Goal: Communication & Community: Answer question/provide support

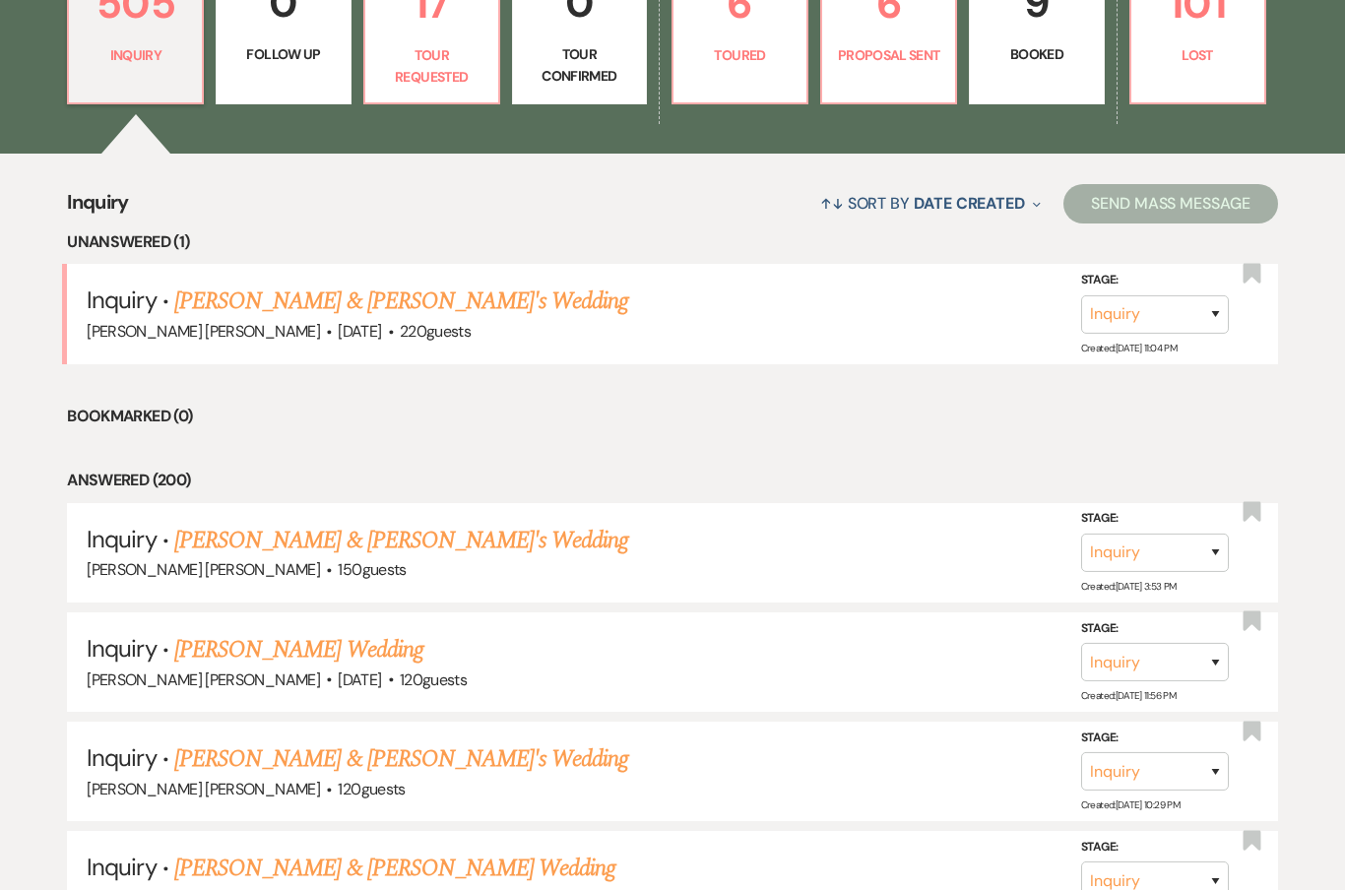
scroll to position [620, 0]
click at [209, 302] on link "[PERSON_NAME] & [PERSON_NAME]'s Wedding" at bounding box center [401, 300] width 455 height 35
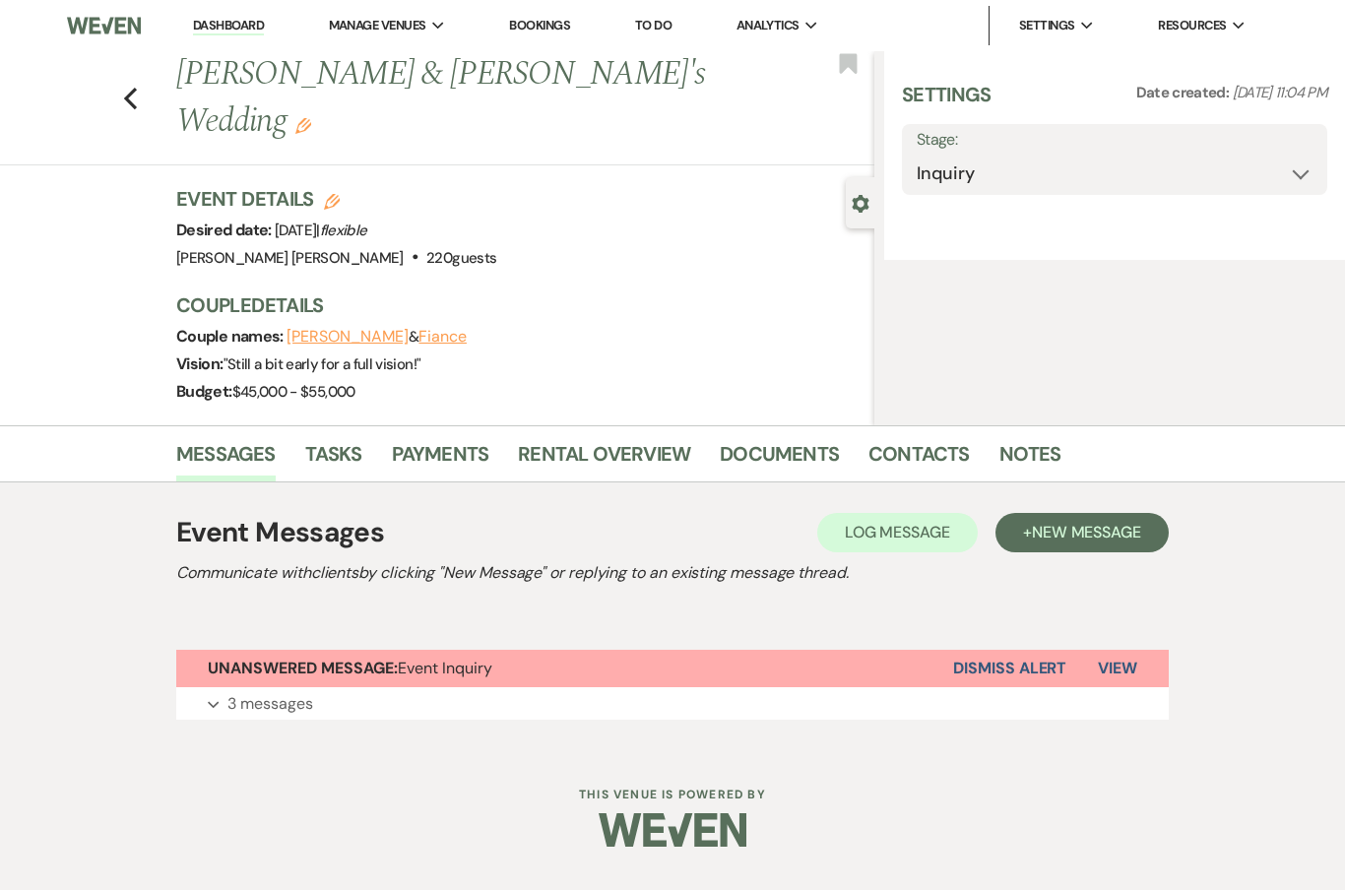
select select "1"
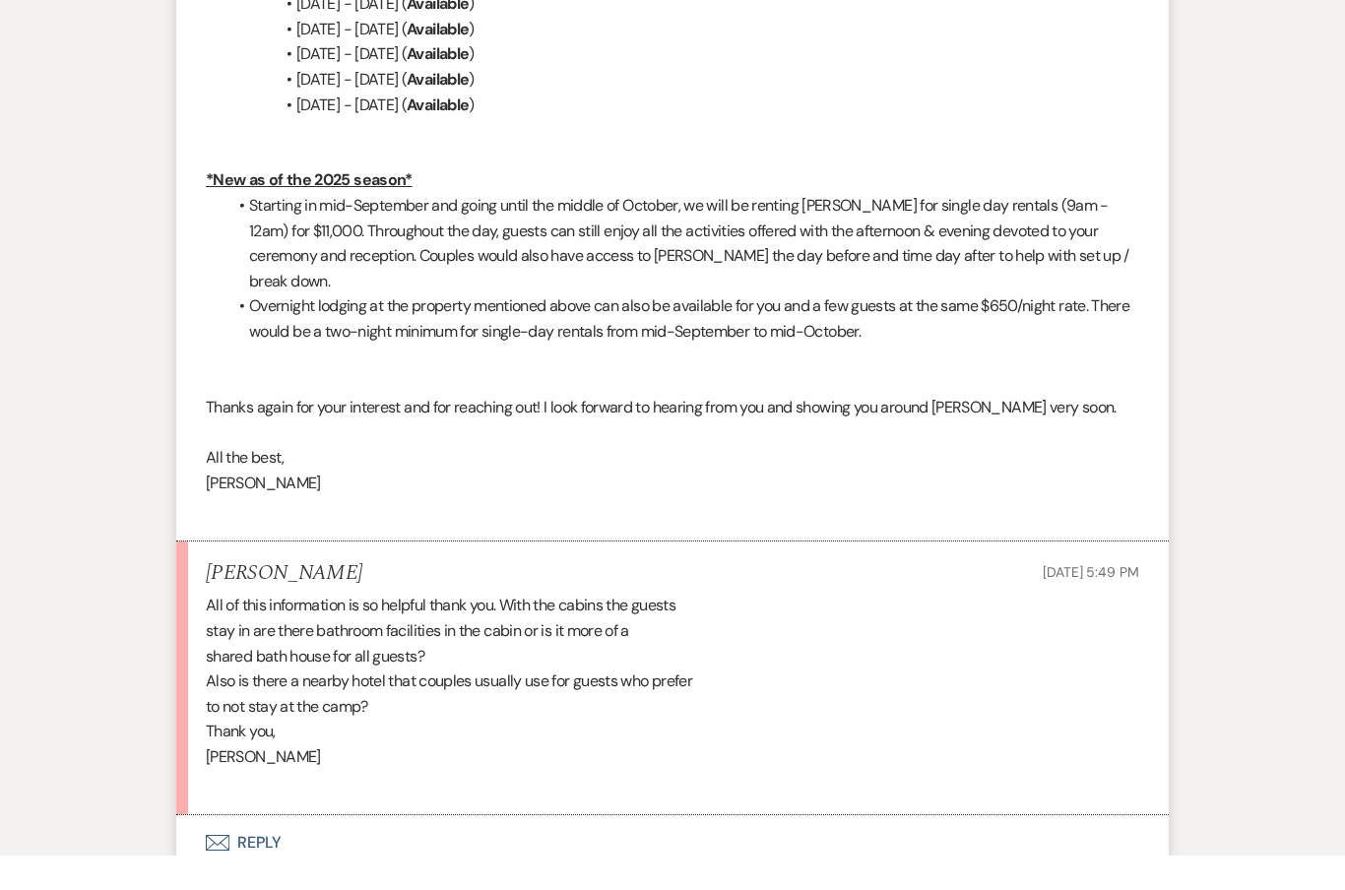
scroll to position [3043, 0]
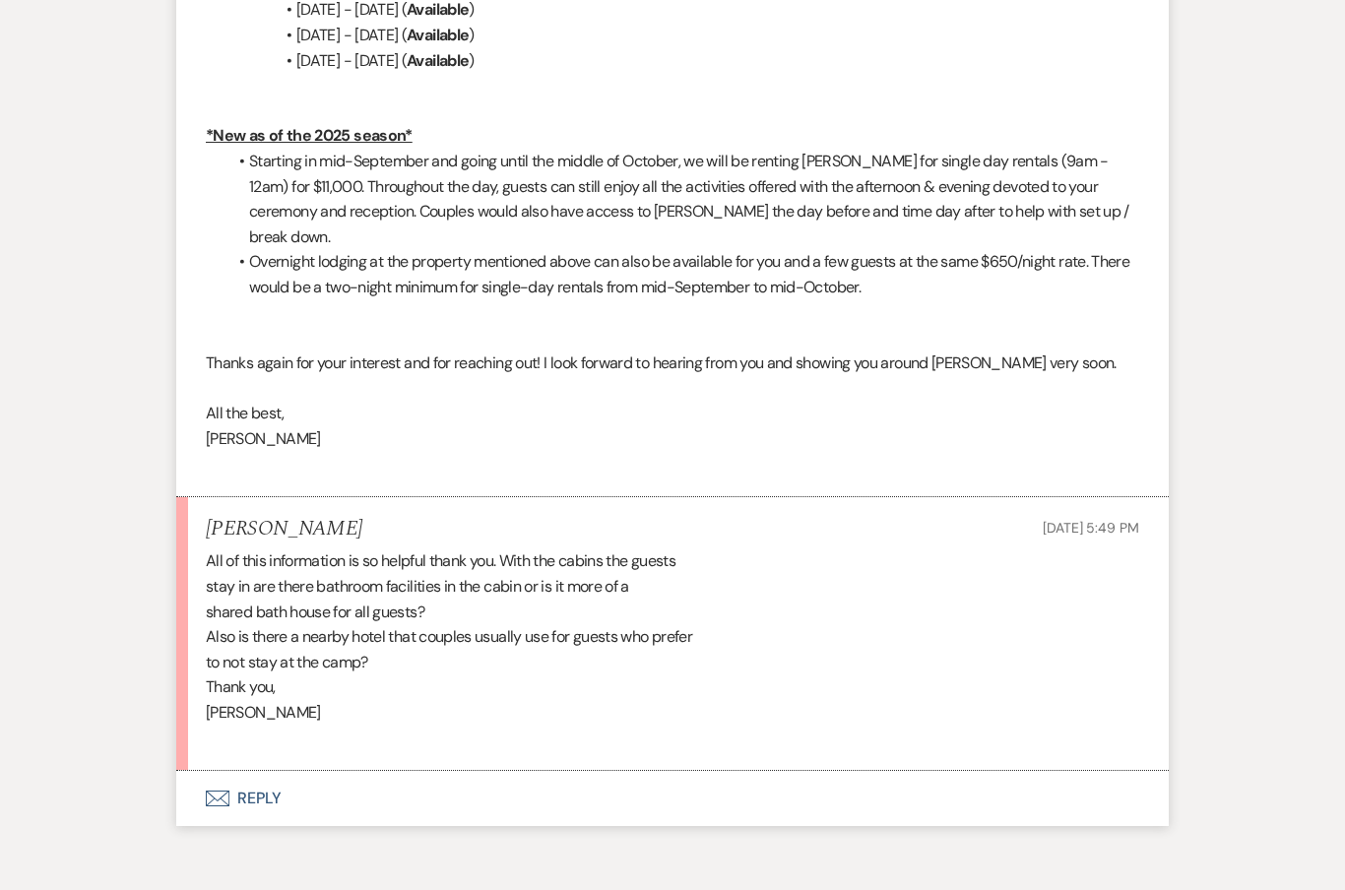
click at [243, 771] on button "Envelope Reply" at bounding box center [672, 798] width 993 height 55
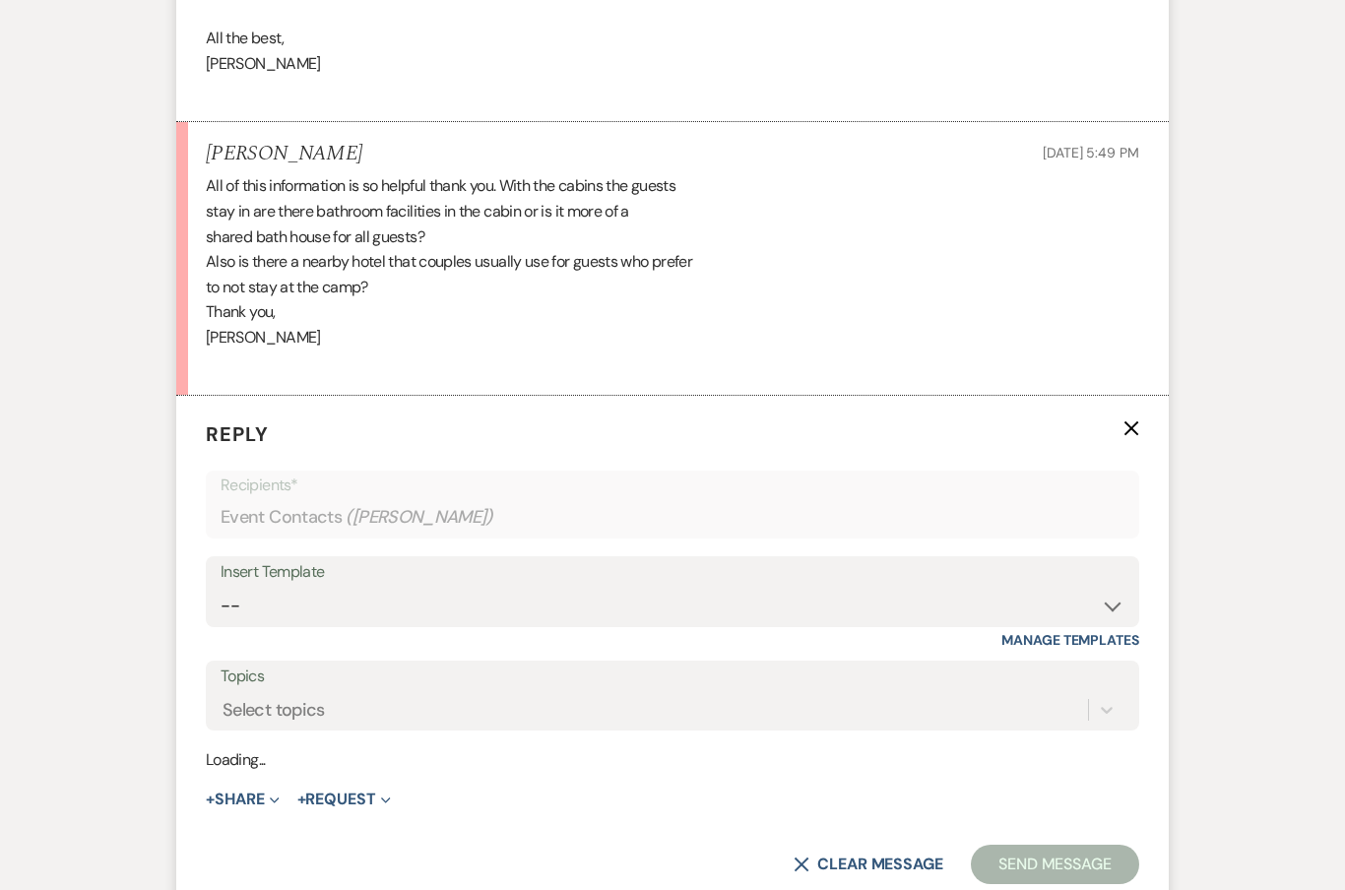
scroll to position [3418, 0]
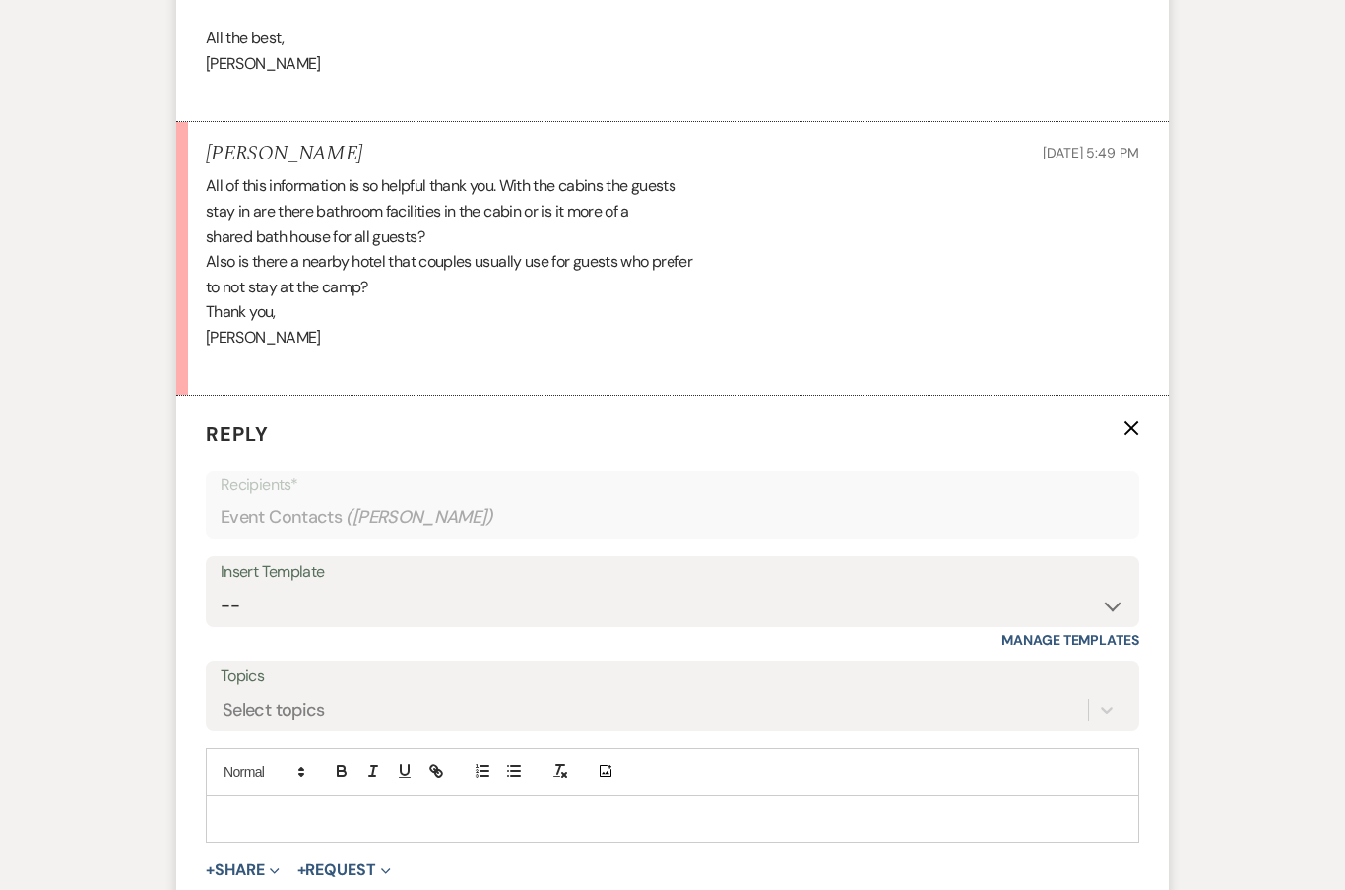
click at [261, 797] on div at bounding box center [672, 819] width 931 height 45
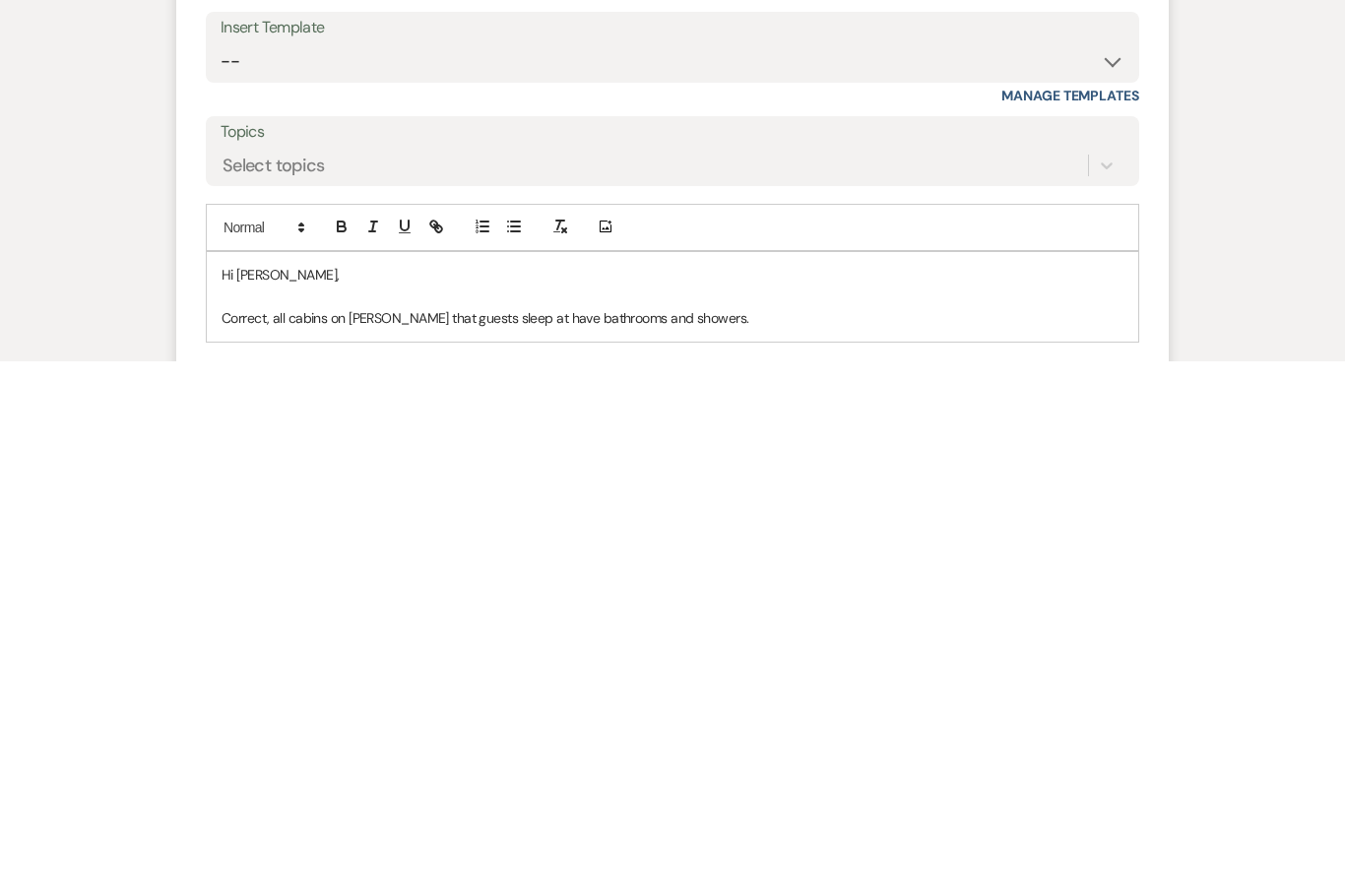
click at [492, 781] on div "Hi Susan, Correct, all cabins on Kamp that guests sleep at have bathrooms and s…" at bounding box center [672, 826] width 931 height 90
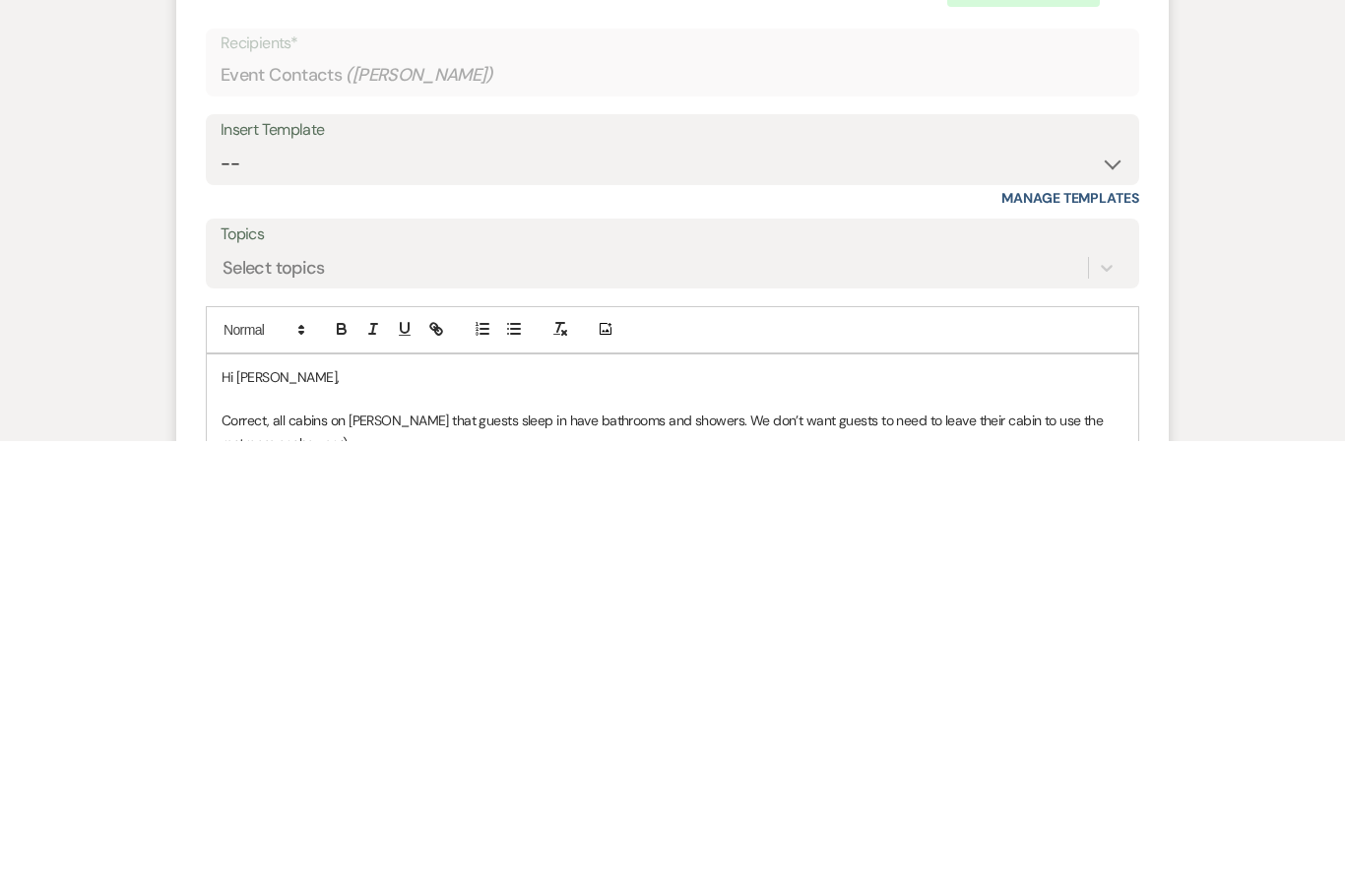
scroll to position [3464, 0]
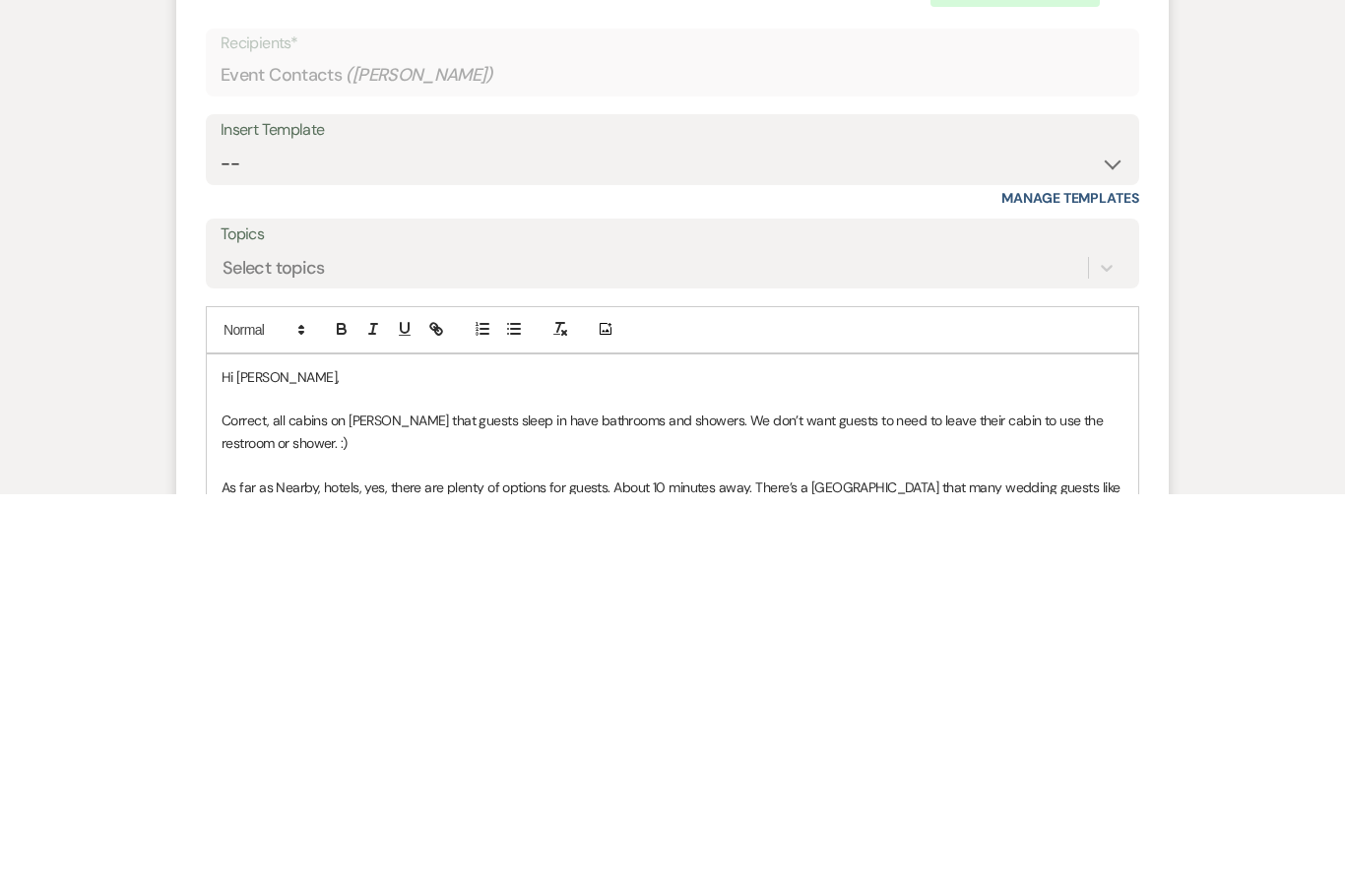
click at [457, 750] on div "Hi Susan, Correct, all cabins on Kamp that guests sleep in have bathrooms and s…" at bounding box center [672, 839] width 931 height 178
click at [309, 872] on p "As far as Nearby, hotels, yes, there are plenty of options for guests. About 10…" at bounding box center [673, 894] width 902 height 44
click at [282, 872] on p "As far as Nearby, hotels, yes, there are plenty of options for guests. About 10…" at bounding box center [673, 894] width 902 height 44
click at [473, 750] on div "Hi Susan, Correct, all cabins on Kamp that guests sleep in have bathrooms and s…" at bounding box center [672, 839] width 931 height 178
click at [754, 872] on p "As far as nearby hotels, yes, there are plenty of options for guests. About 10 …" at bounding box center [673, 894] width 902 height 44
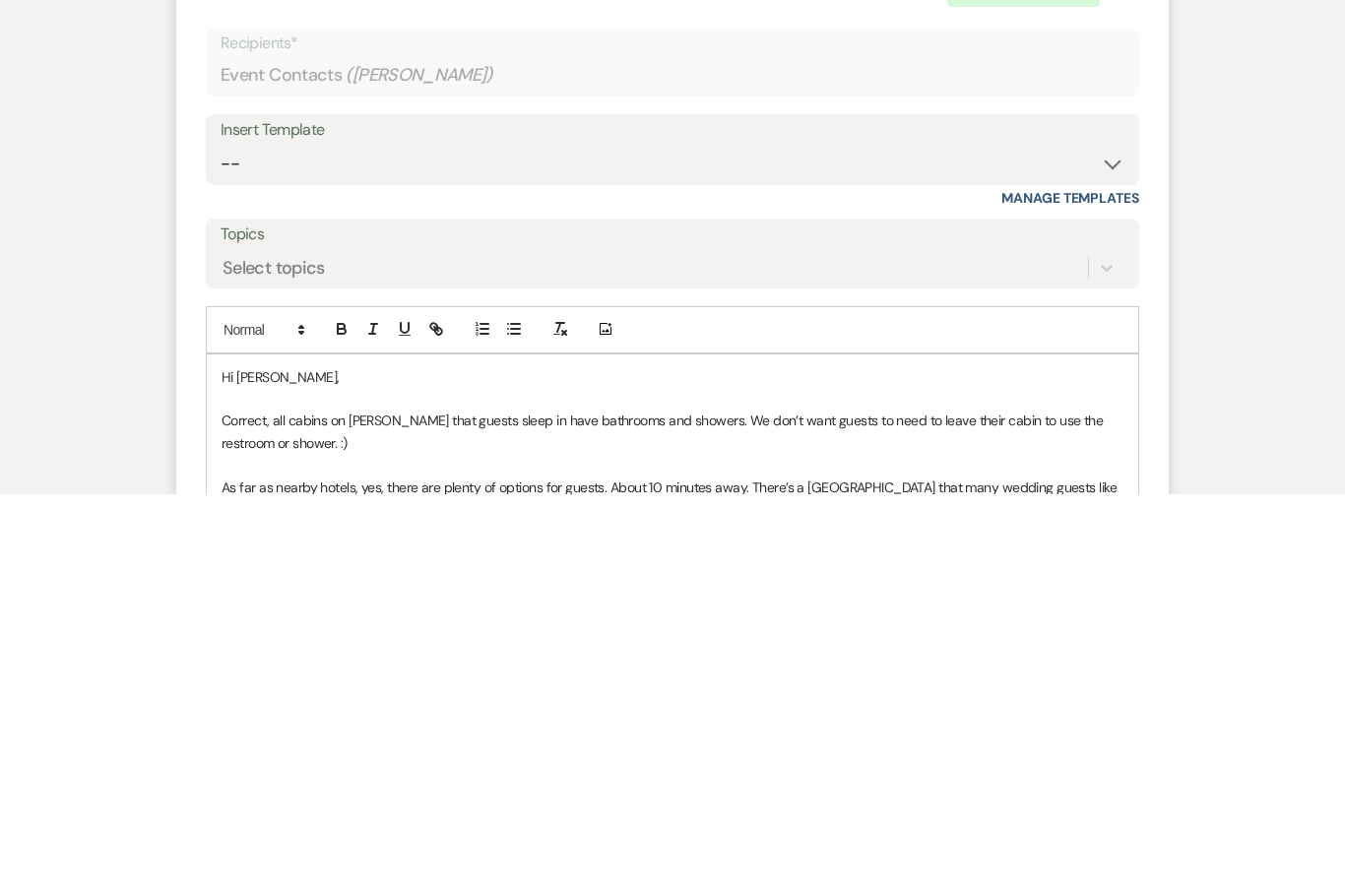
click at [749, 872] on p "As far as nearby hotels, yes, there are plenty of options for guests. About 10 …" at bounding box center [673, 894] width 902 height 44
click at [704, 750] on div "Hi Susan, Correct, all cabins on Kamp that guests sleep in have bathrooms and s…" at bounding box center [672, 839] width 931 height 178
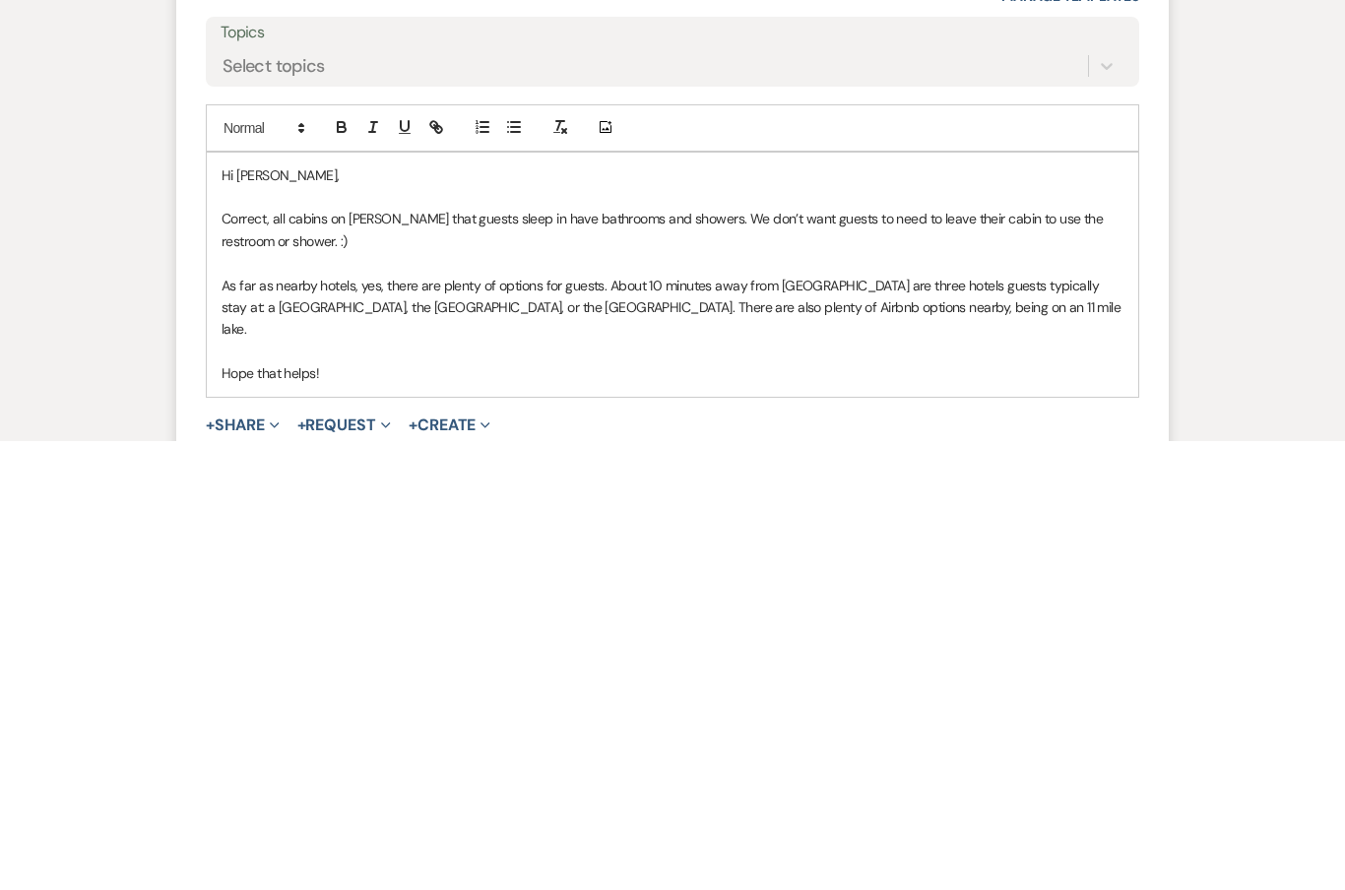
scroll to position [3613, 0]
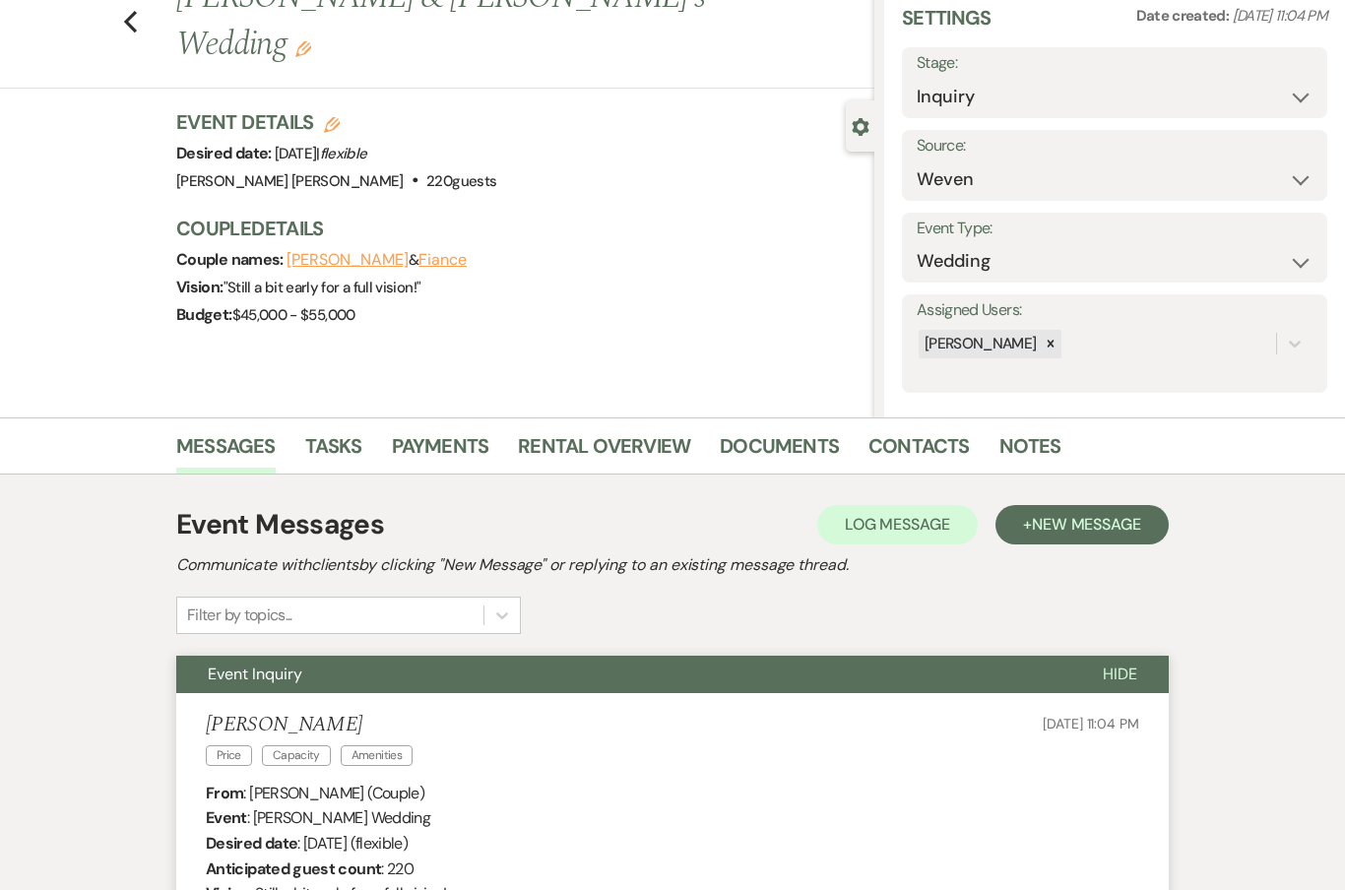
scroll to position [77, 0]
click at [868, 440] on link "Contacts" at bounding box center [918, 451] width 101 height 43
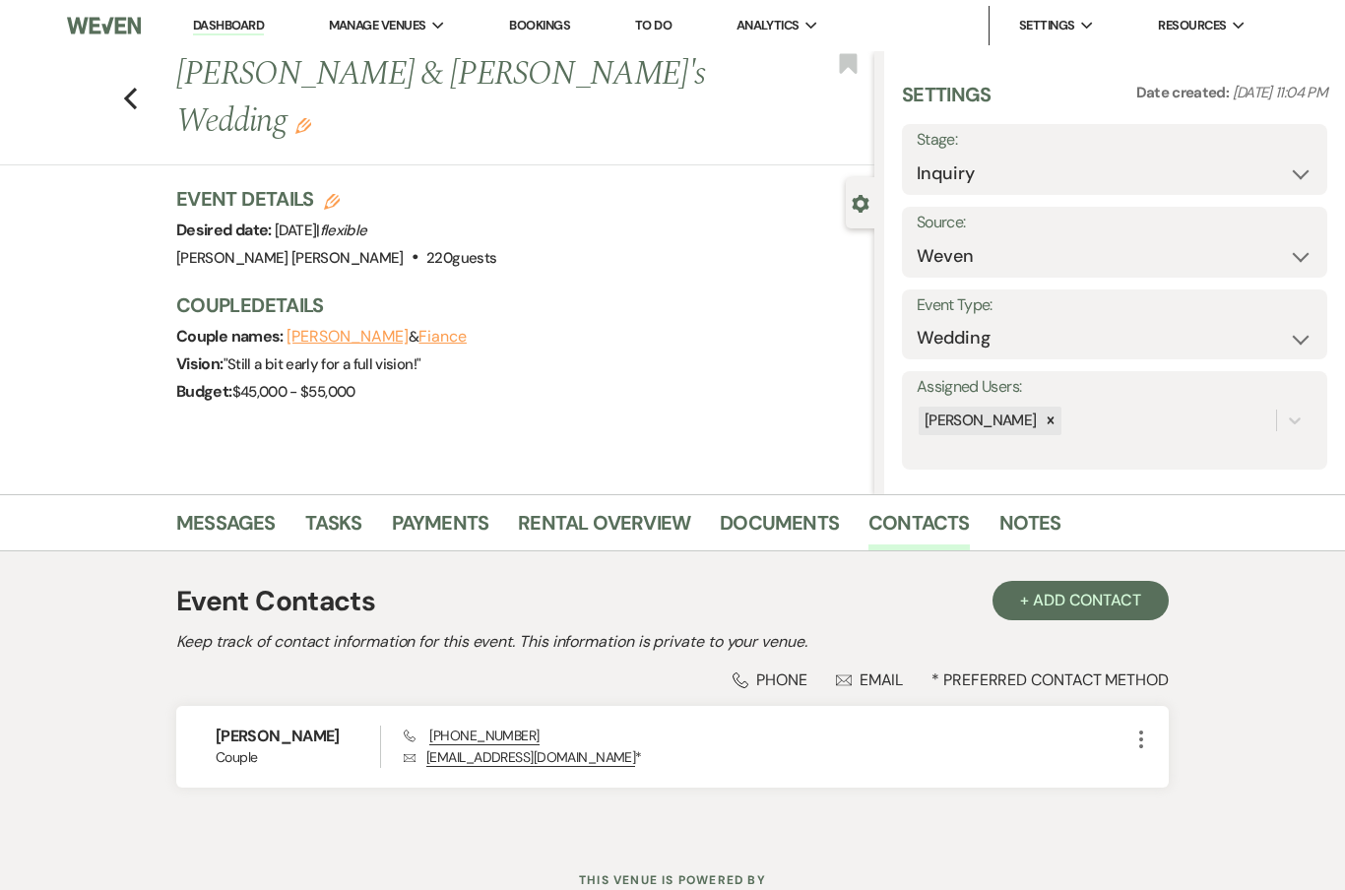
click at [92, 744] on div "Messages Tasks Payments Rental Overview Documents Contacts Notes Event Contacts…" at bounding box center [672, 664] width 1345 height 341
click at [203, 517] on link "Messages" at bounding box center [225, 528] width 99 height 43
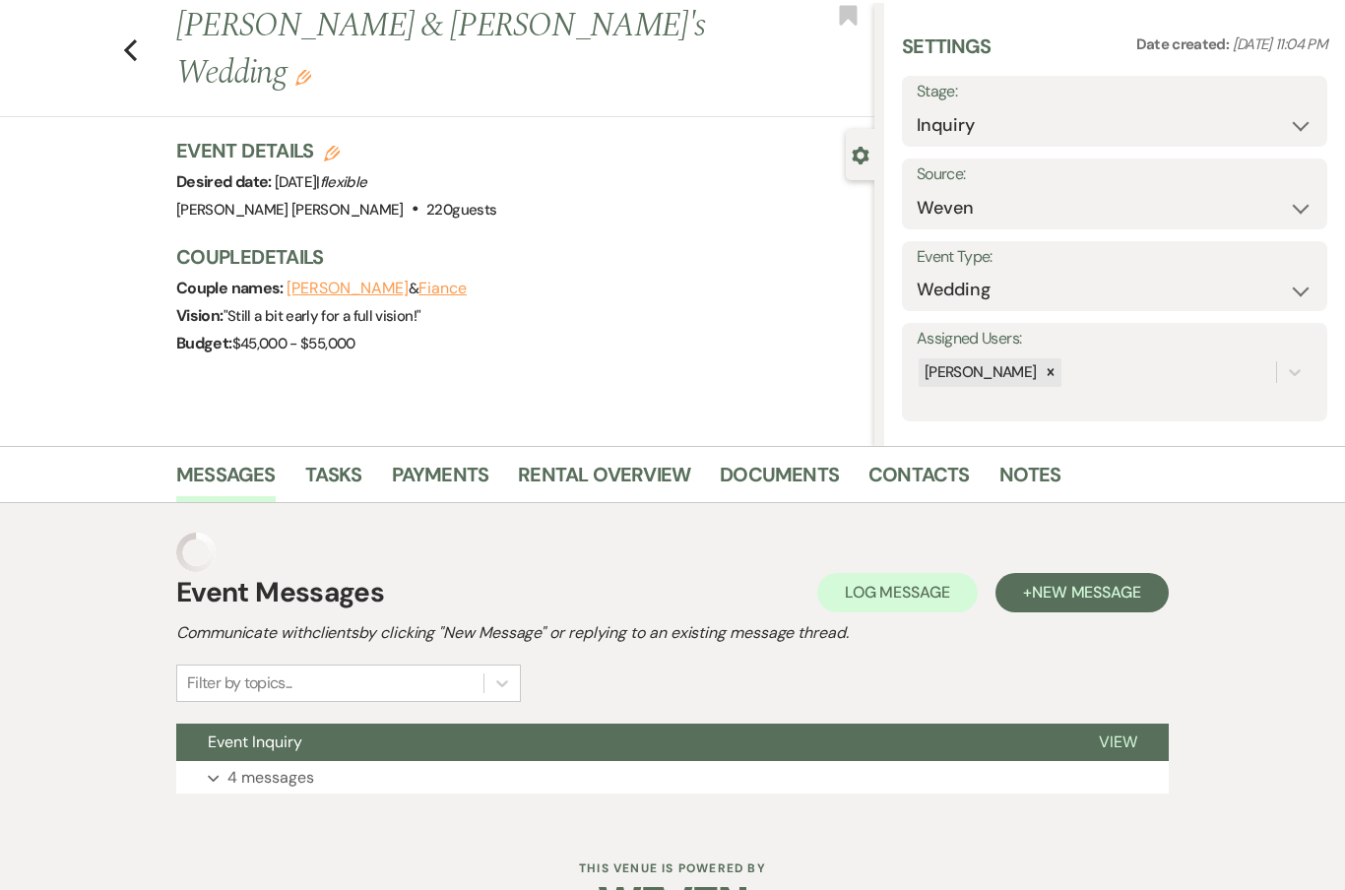
scroll to position [68, 0]
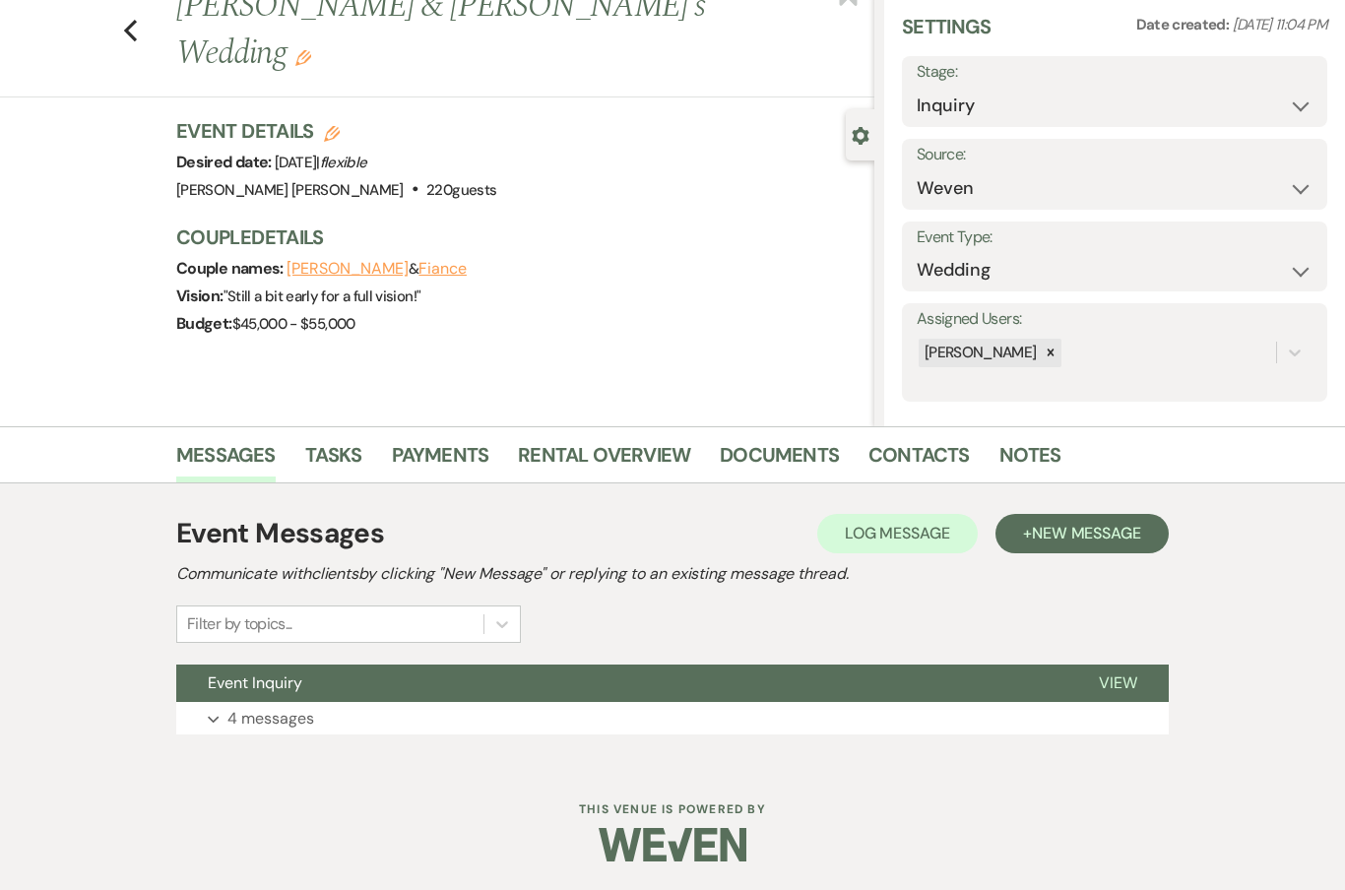
click at [209, 718] on use "button" at bounding box center [213, 719] width 11 height 7
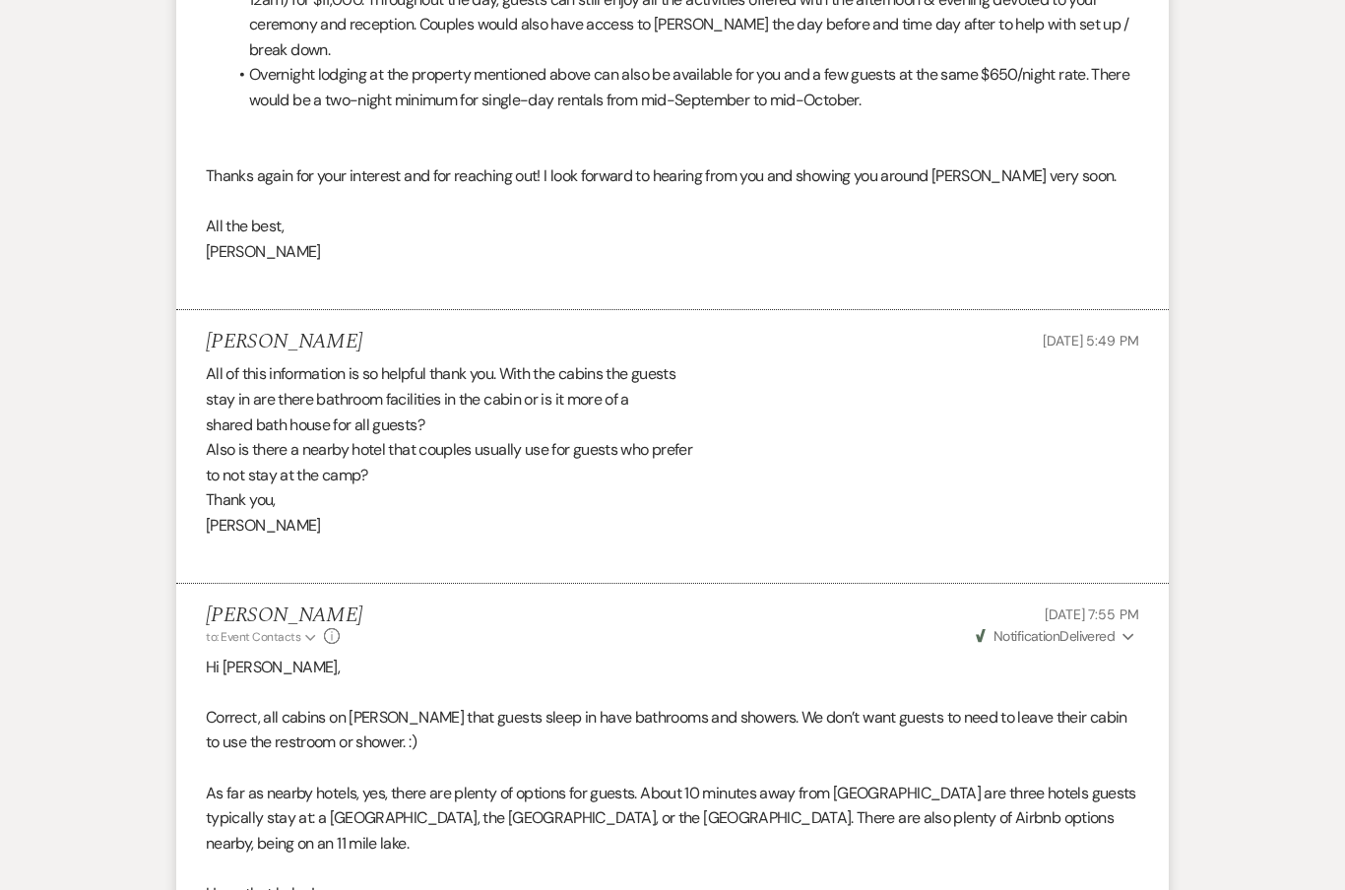
scroll to position [3230, 0]
click at [1108, 627] on span "Weven Check Notification Delivered" at bounding box center [1046, 636] width 140 height 18
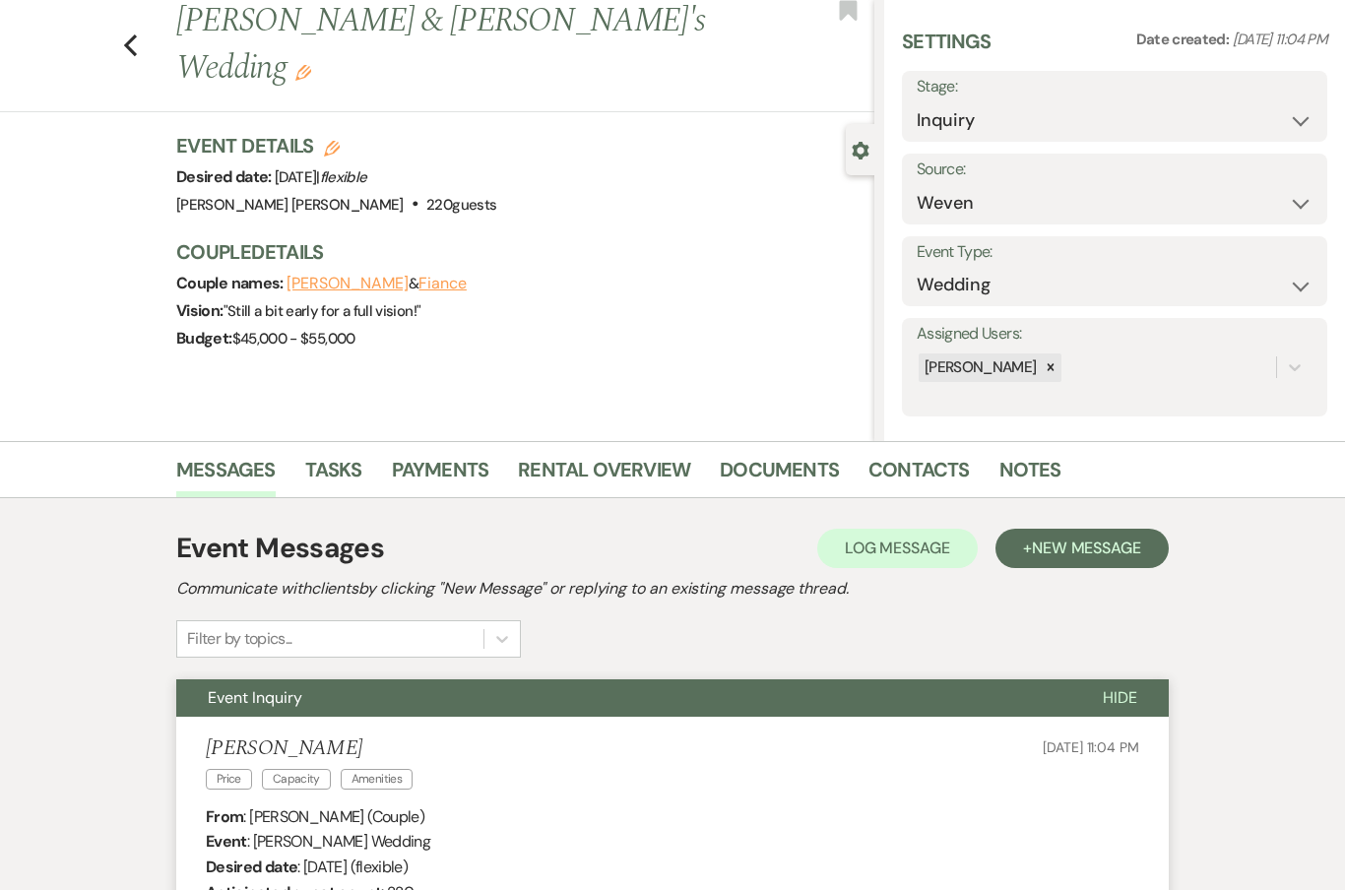
scroll to position [0, 0]
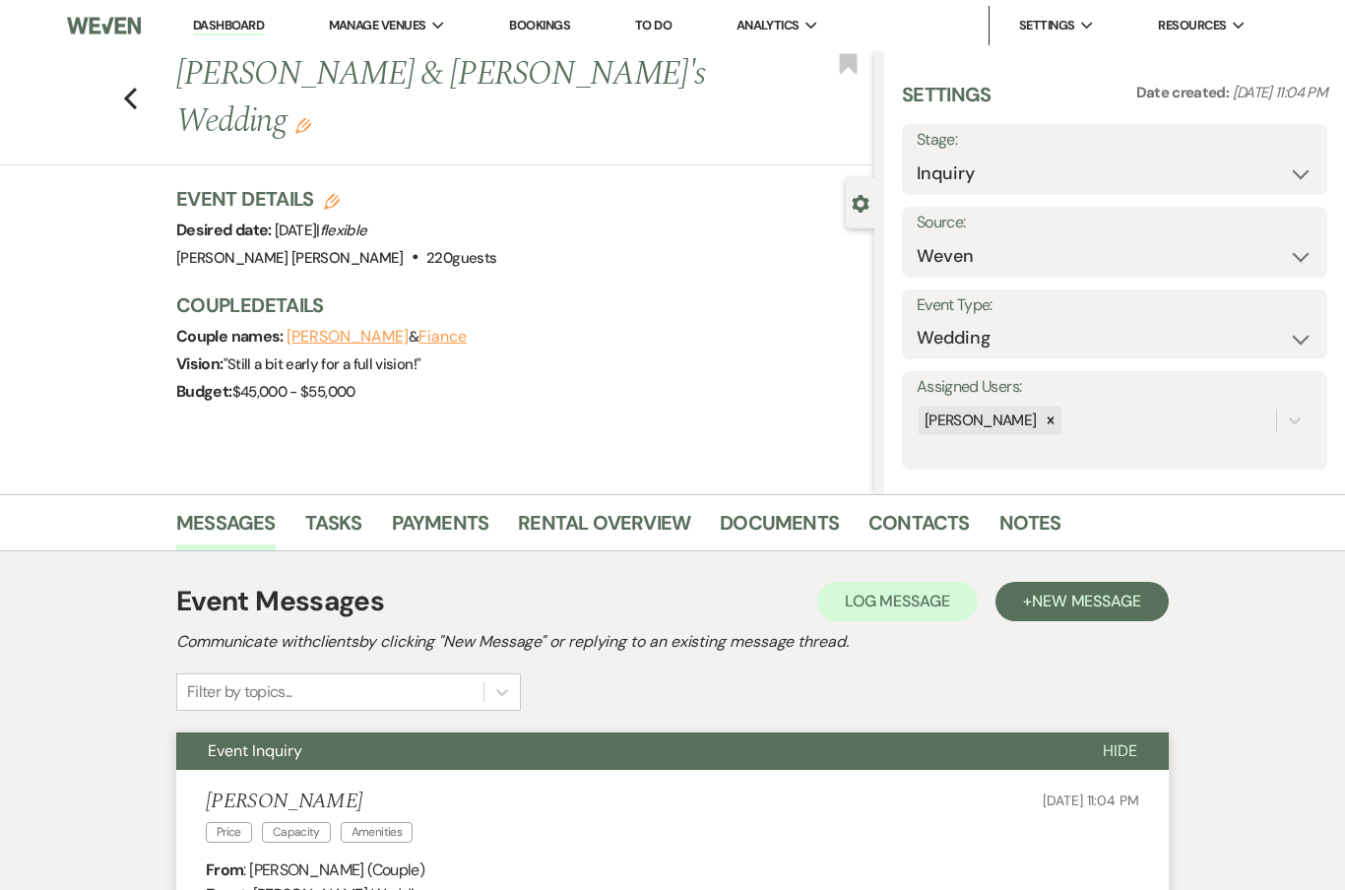
click at [1134, 753] on span "Hide" at bounding box center [1120, 750] width 34 height 21
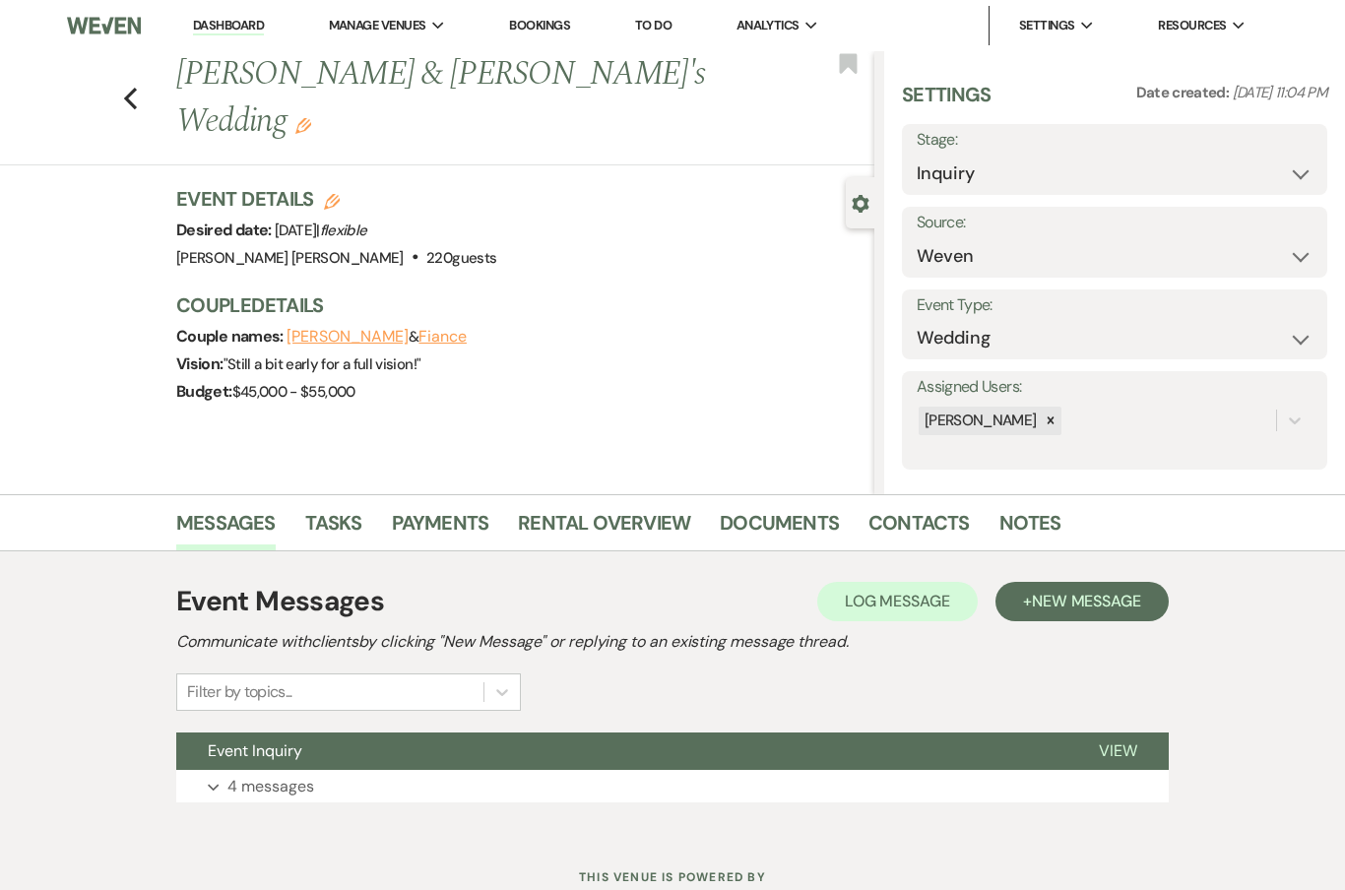
click at [1128, 755] on span "View" at bounding box center [1118, 750] width 38 height 21
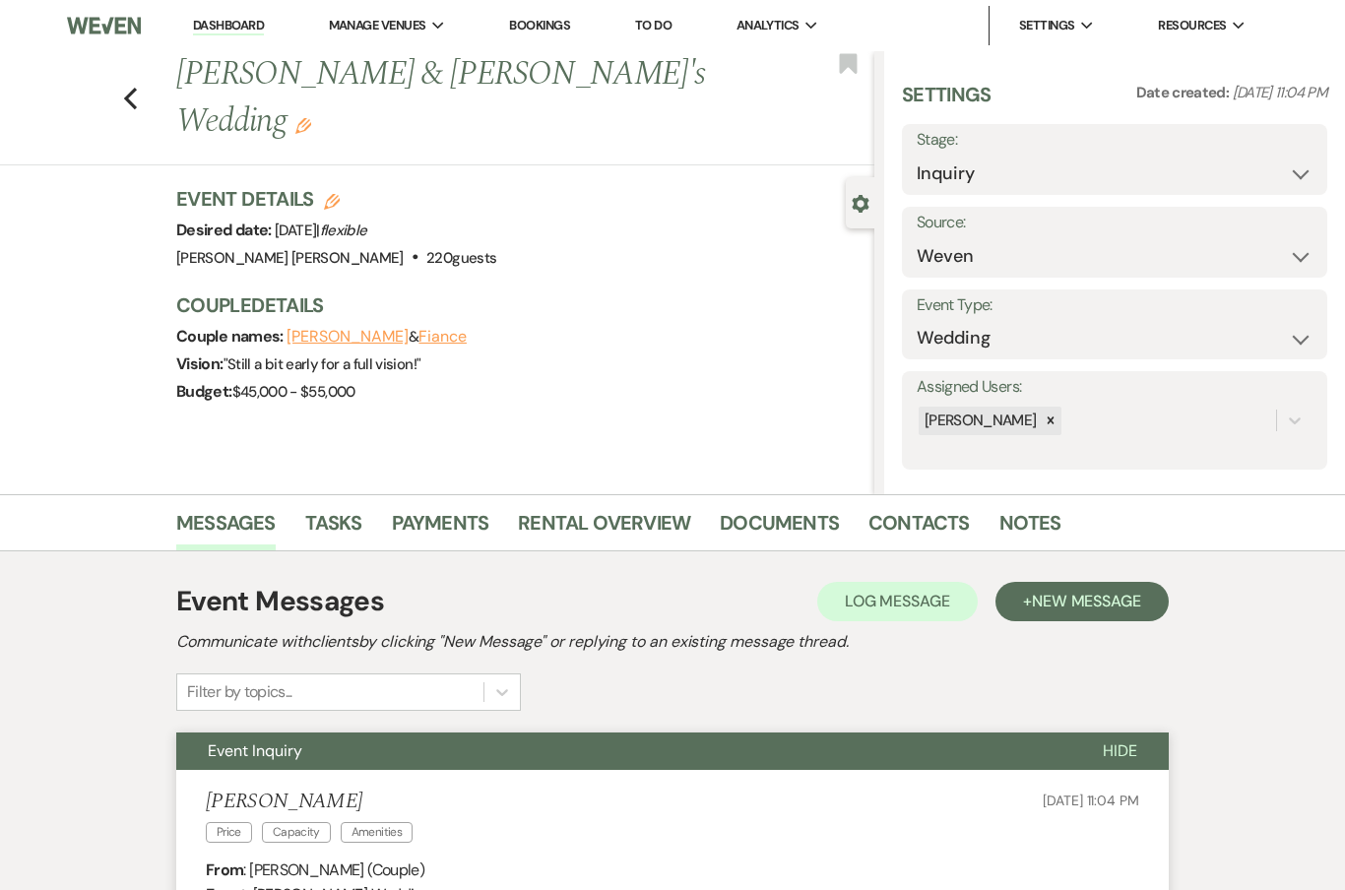
click at [1131, 763] on button "Hide" at bounding box center [1119, 751] width 97 height 37
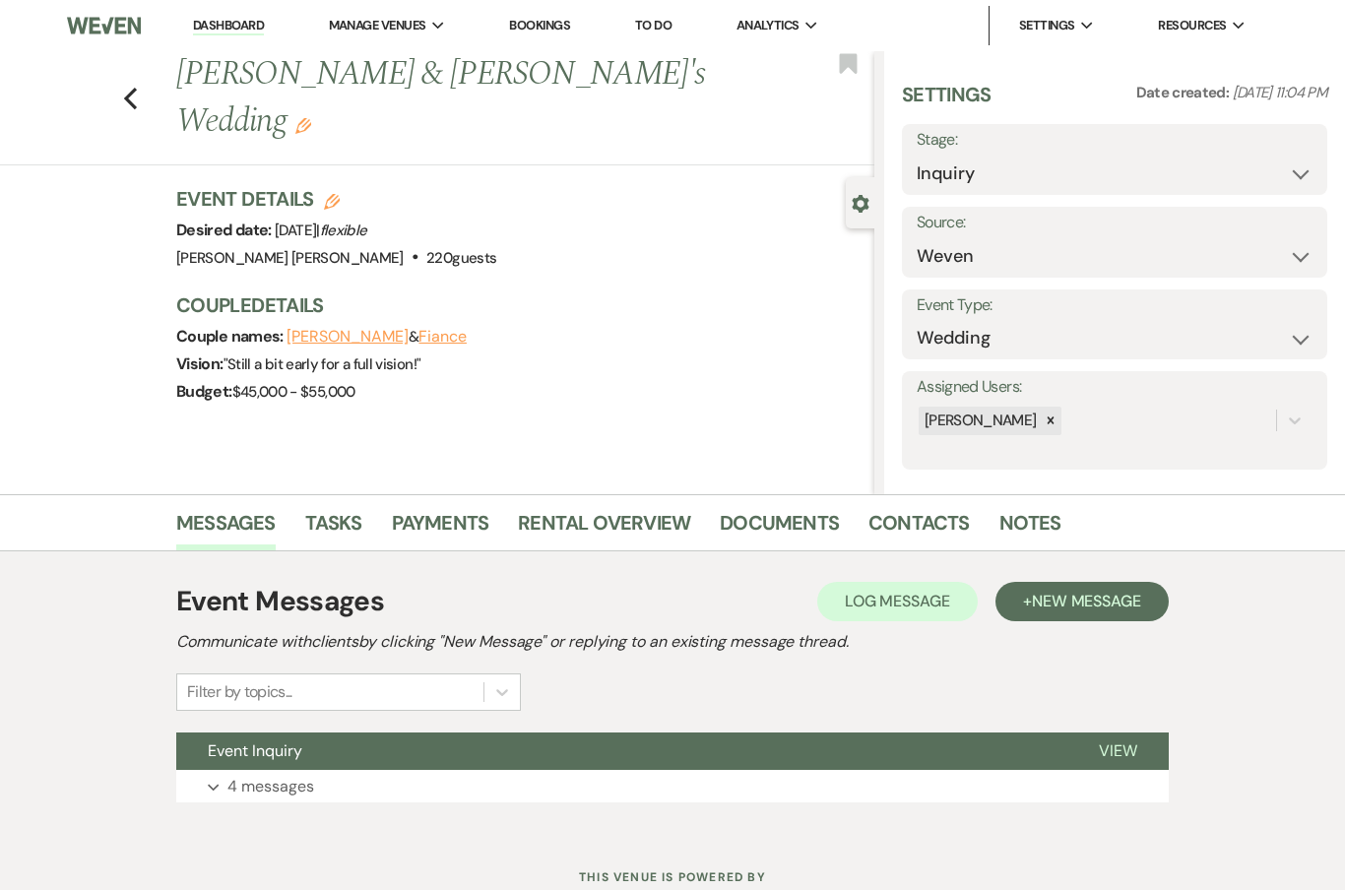
click at [1137, 752] on button "View" at bounding box center [1117, 751] width 101 height 37
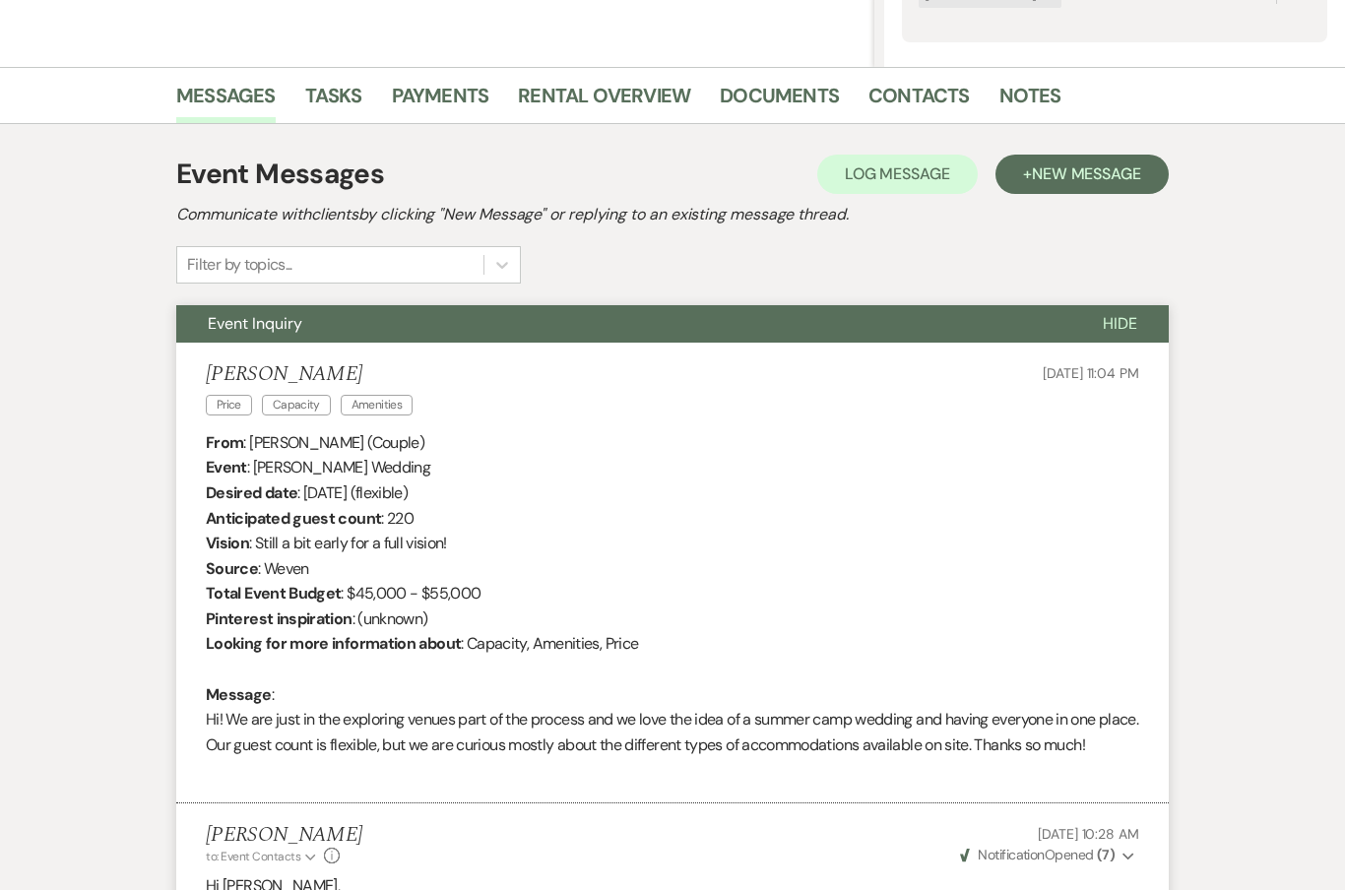
scroll to position [366, 0]
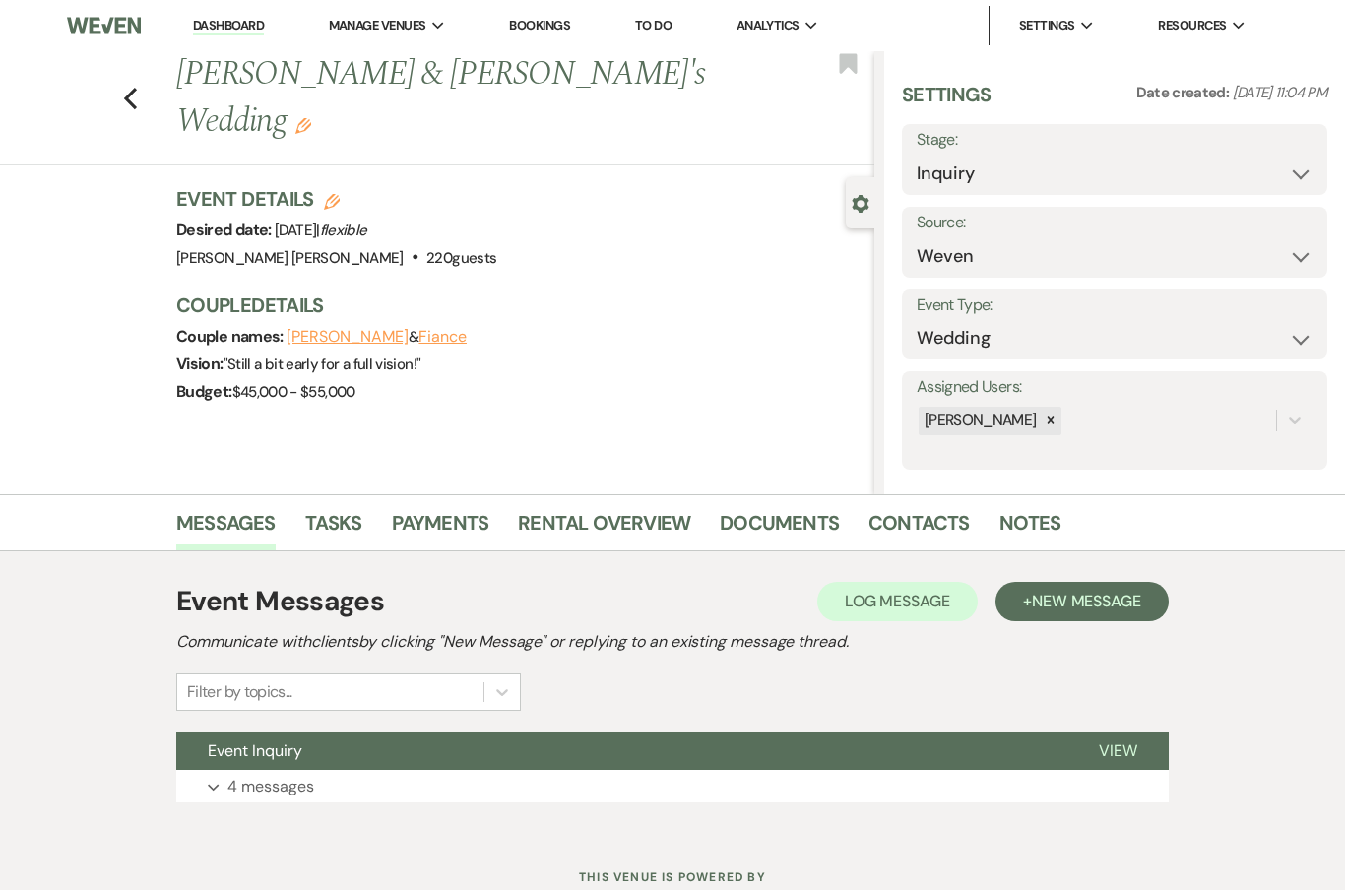
select select "1"
click at [675, 778] on button "Expand 4 messages" at bounding box center [672, 786] width 993 height 33
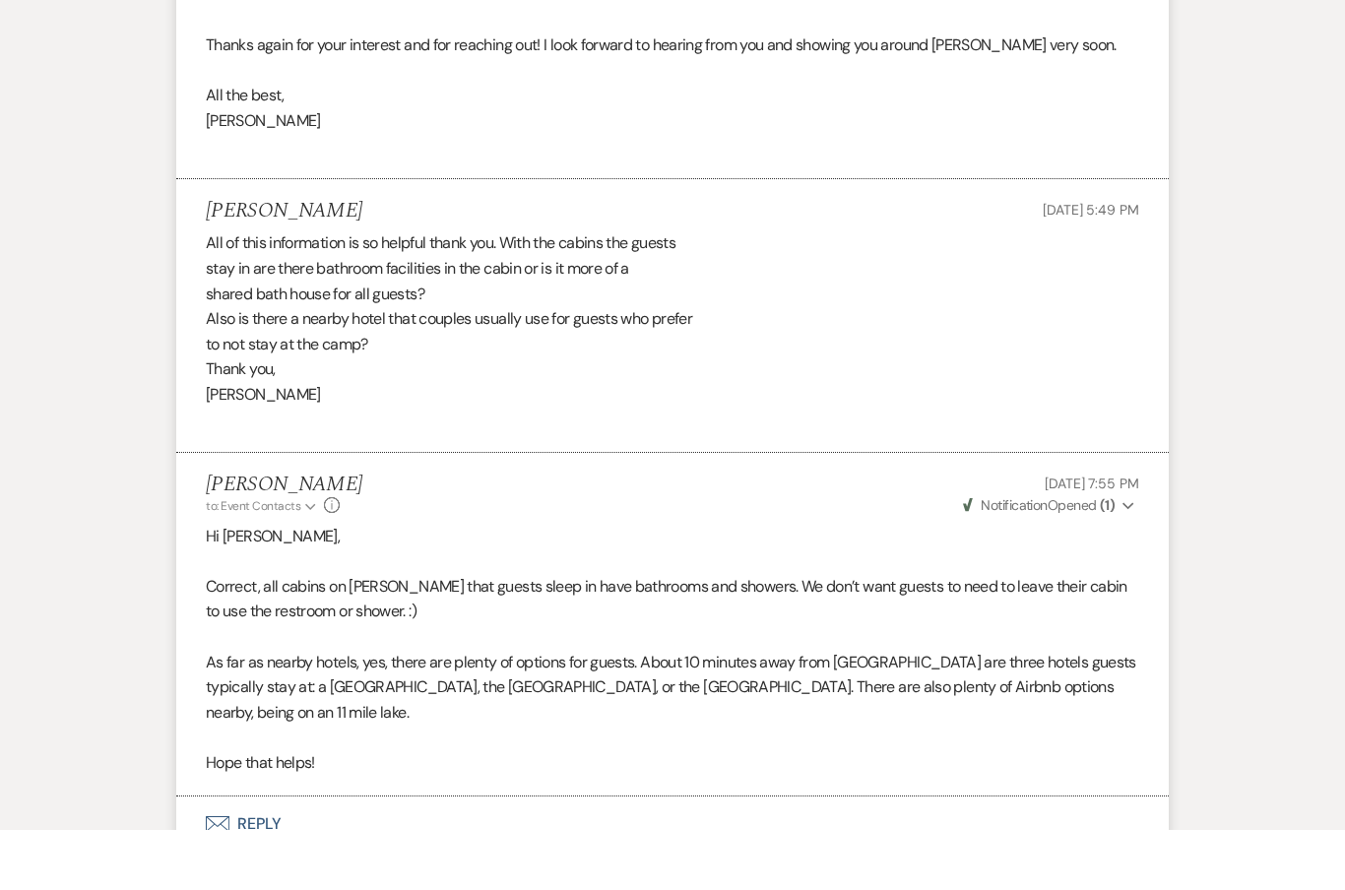
scroll to position [3379, 0]
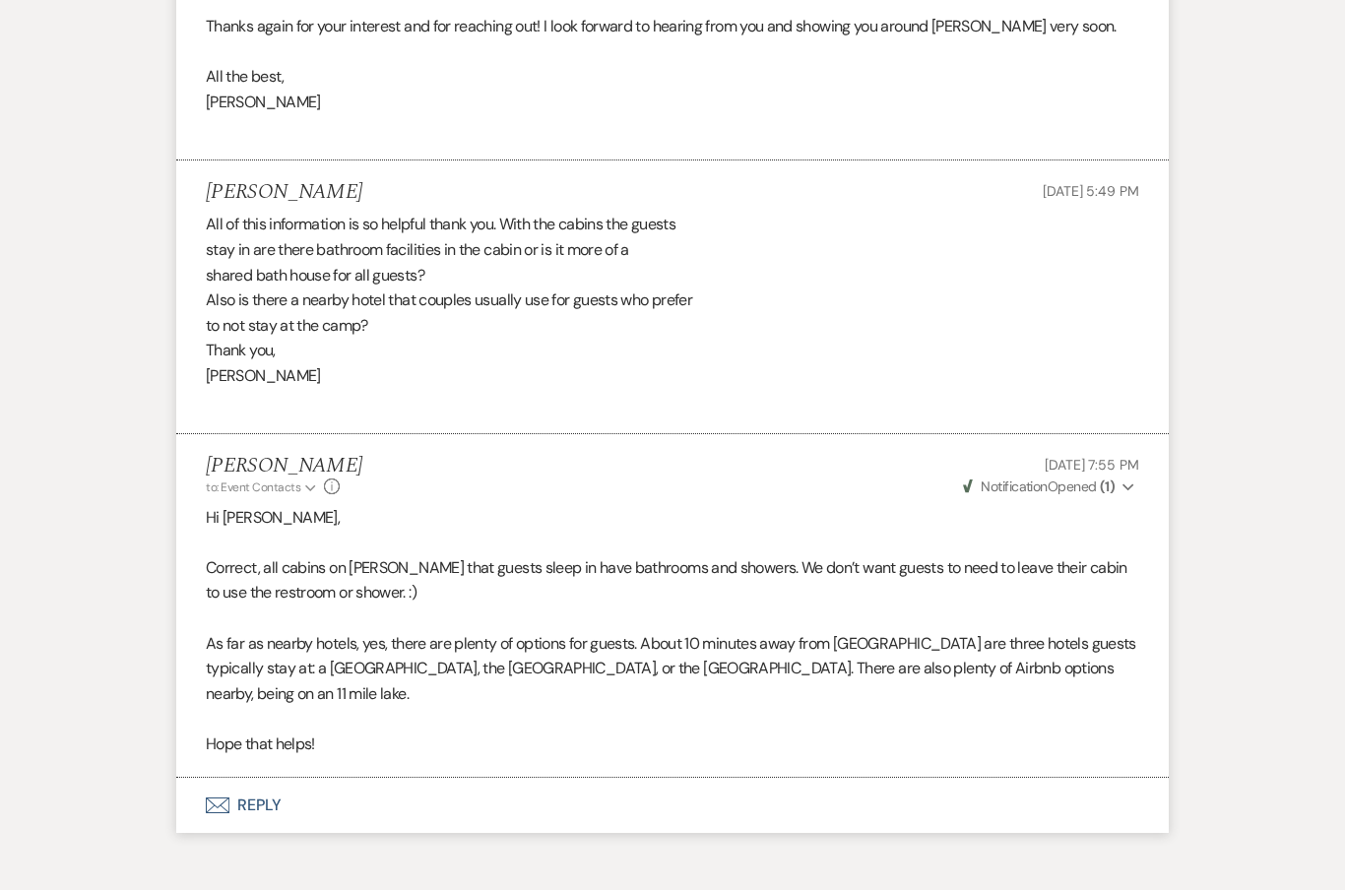
click at [1116, 477] on button "Weven Check Notification Opened ( 1 ) Expand" at bounding box center [1049, 487] width 179 height 21
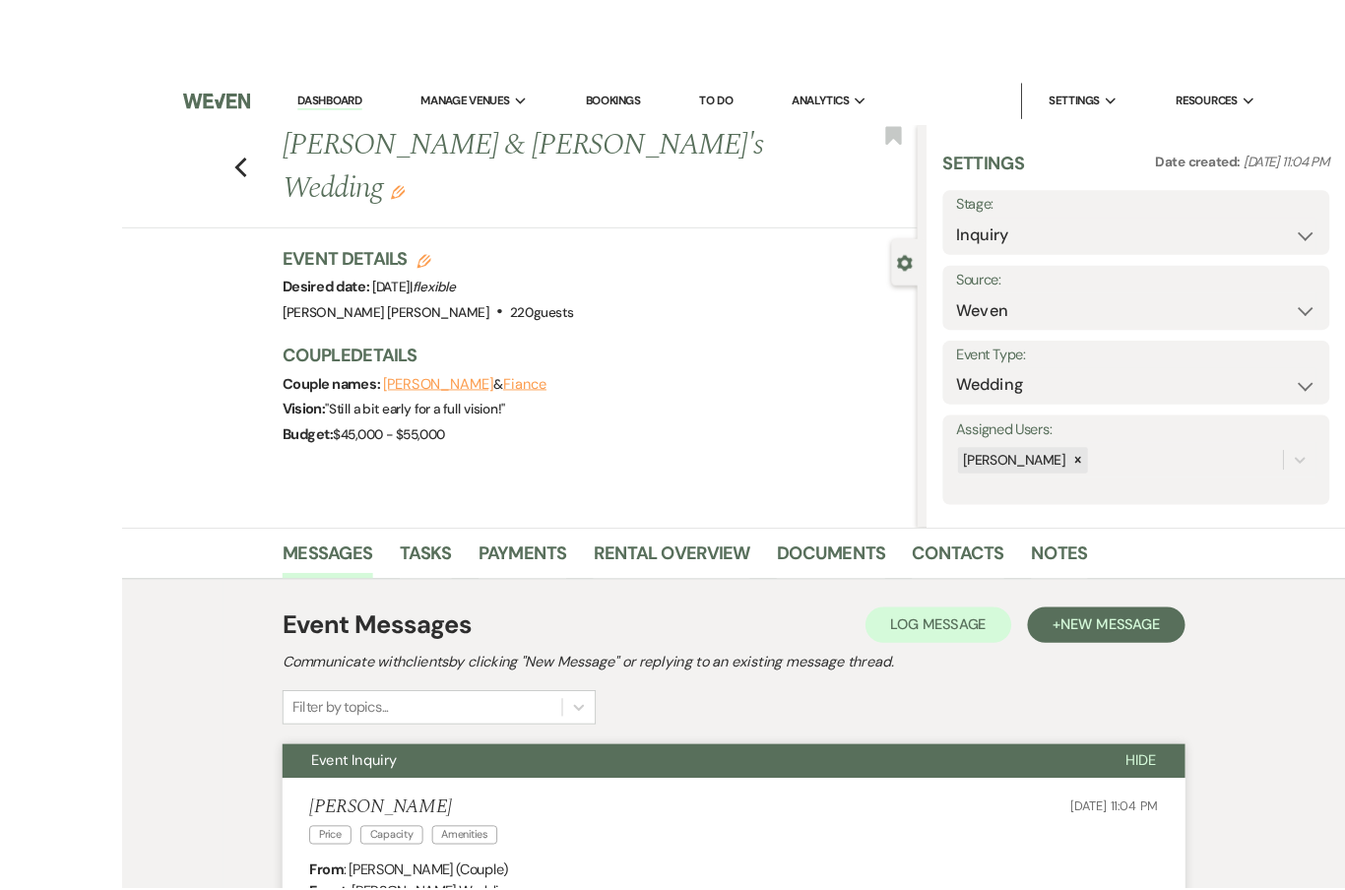
scroll to position [0, 0]
